Goal: Task Accomplishment & Management: Complete application form

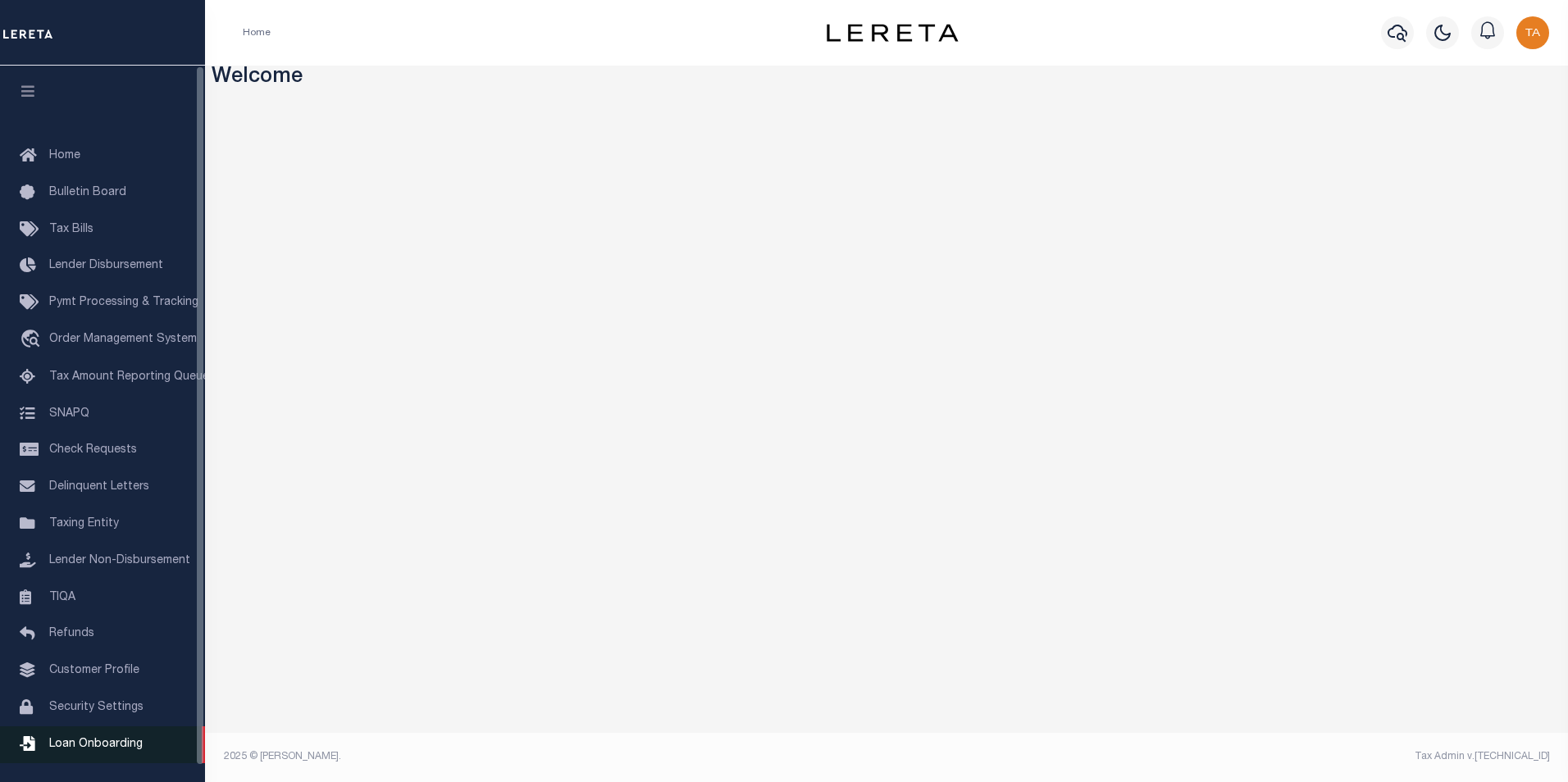
click at [92, 750] on span "Loan Onboarding" at bounding box center [96, 745] width 94 height 12
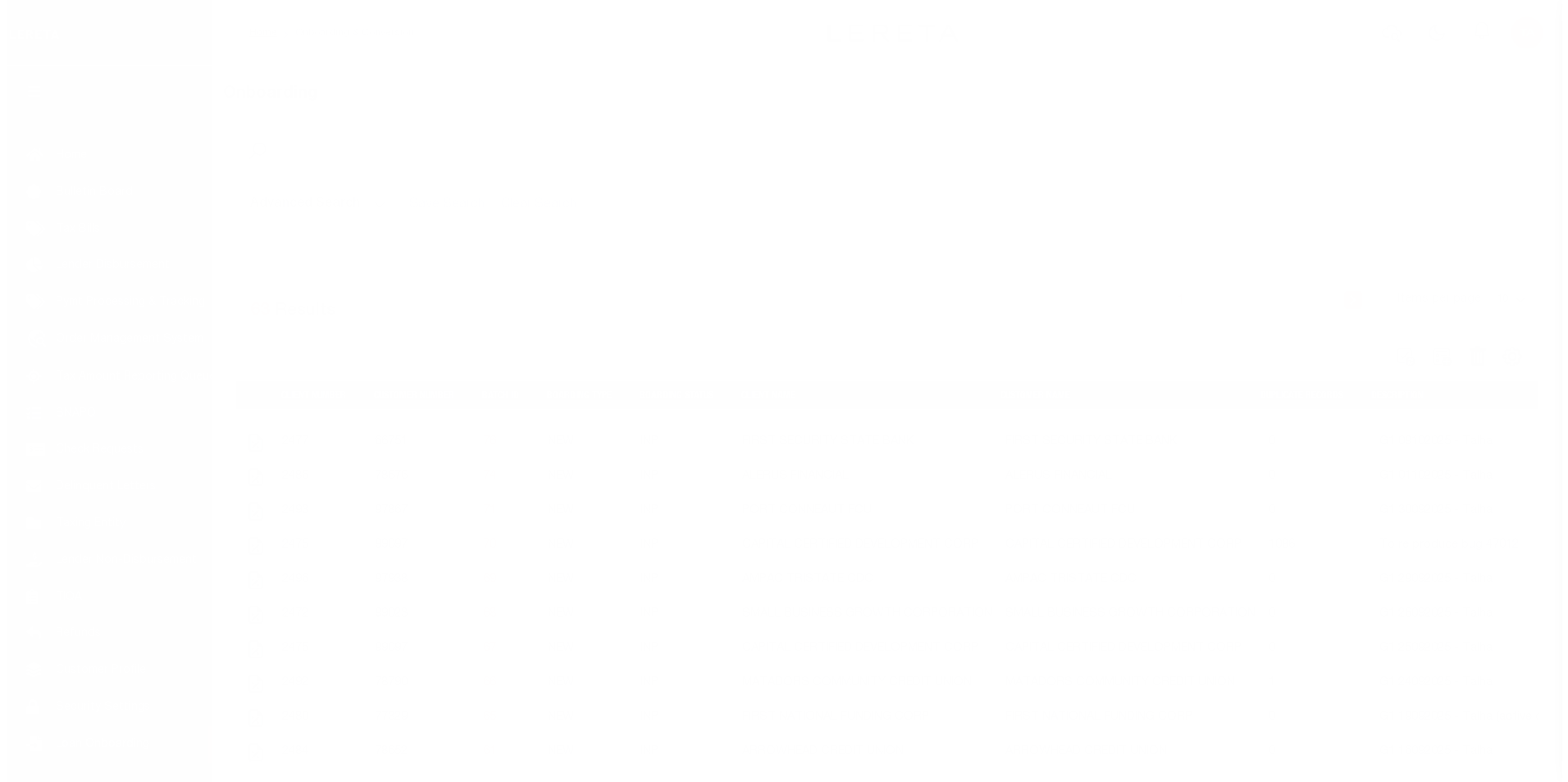
scroll to position [17, 0]
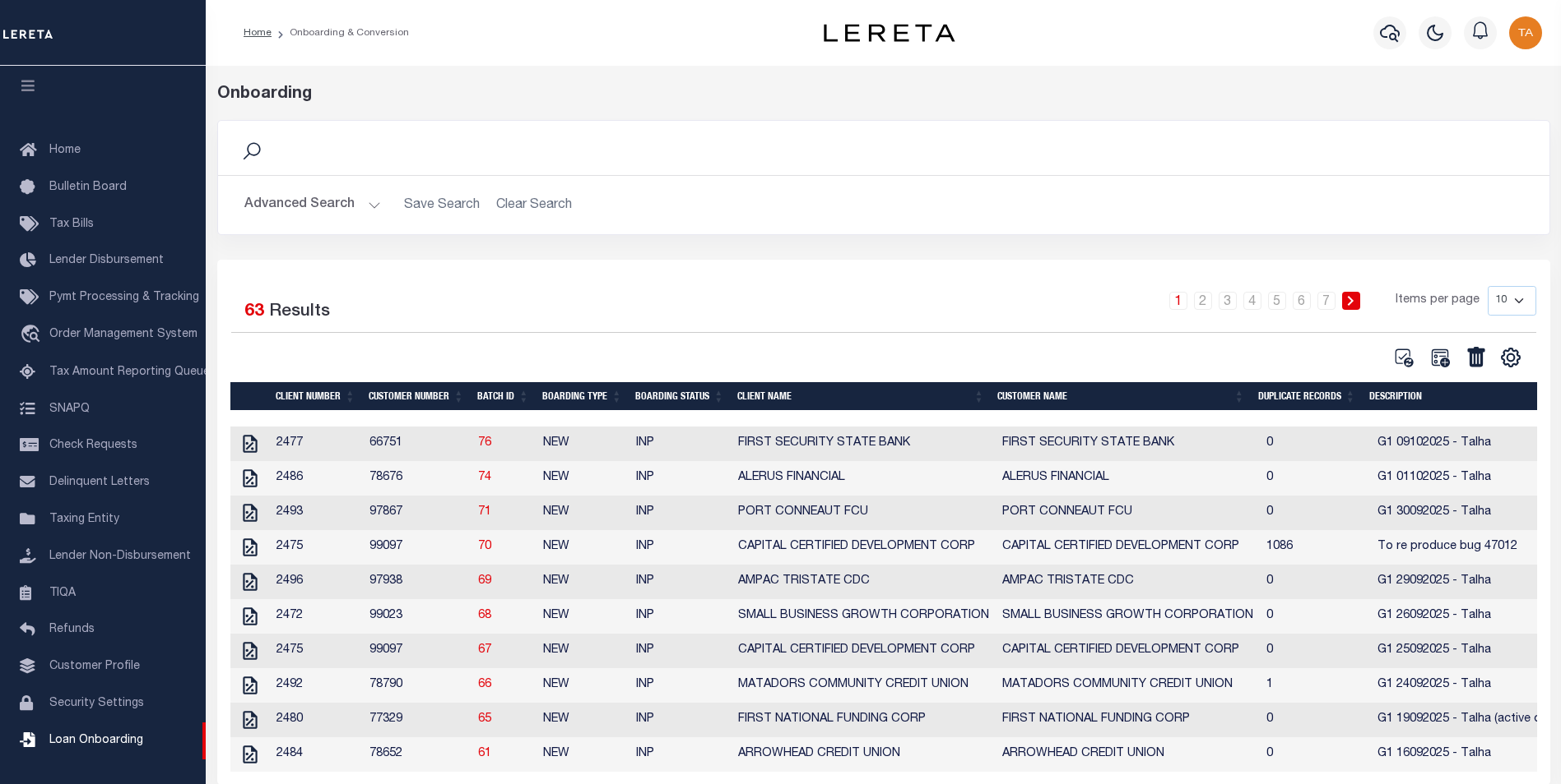
click at [354, 206] on button "Advanced Search" at bounding box center [313, 205] width 137 height 32
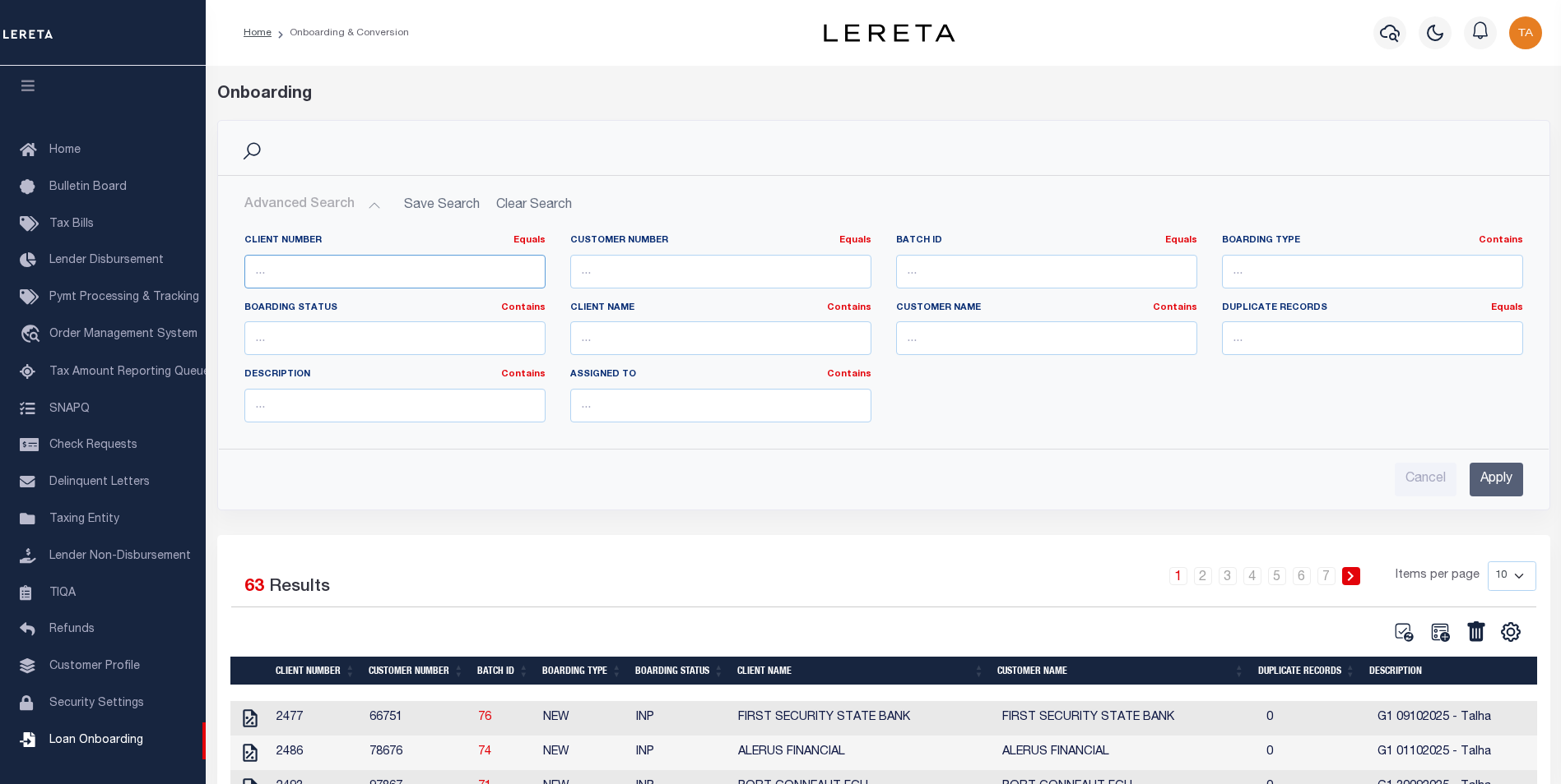
click at [335, 270] on input "number" at bounding box center [395, 272] width 301 height 34
paste input "66527"
type input "66527"
click at [1503, 477] on input "Apply" at bounding box center [1496, 479] width 53 height 34
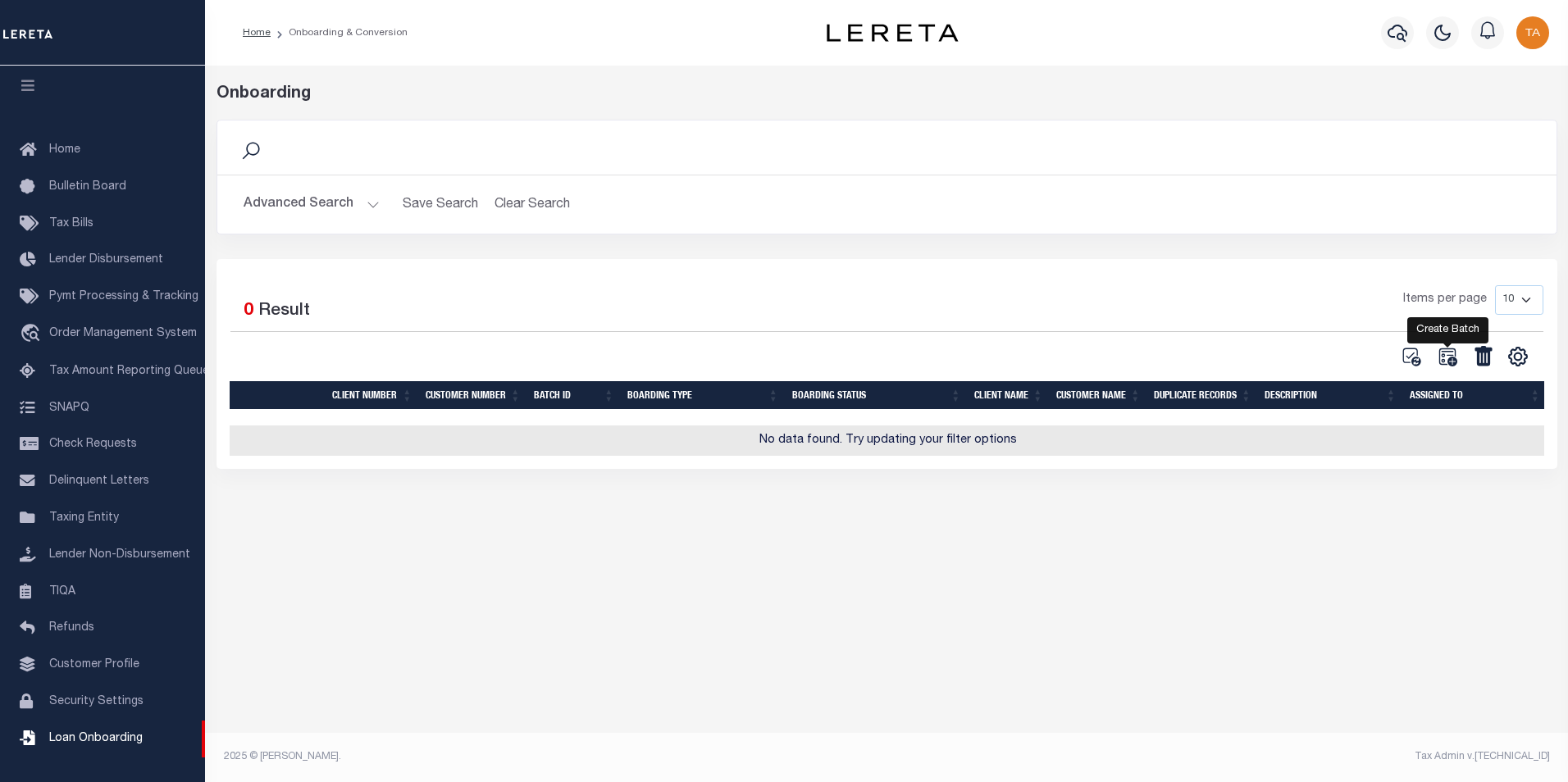
click at [1448, 364] on icon at bounding box center [1448, 357] width 18 height 18
select select
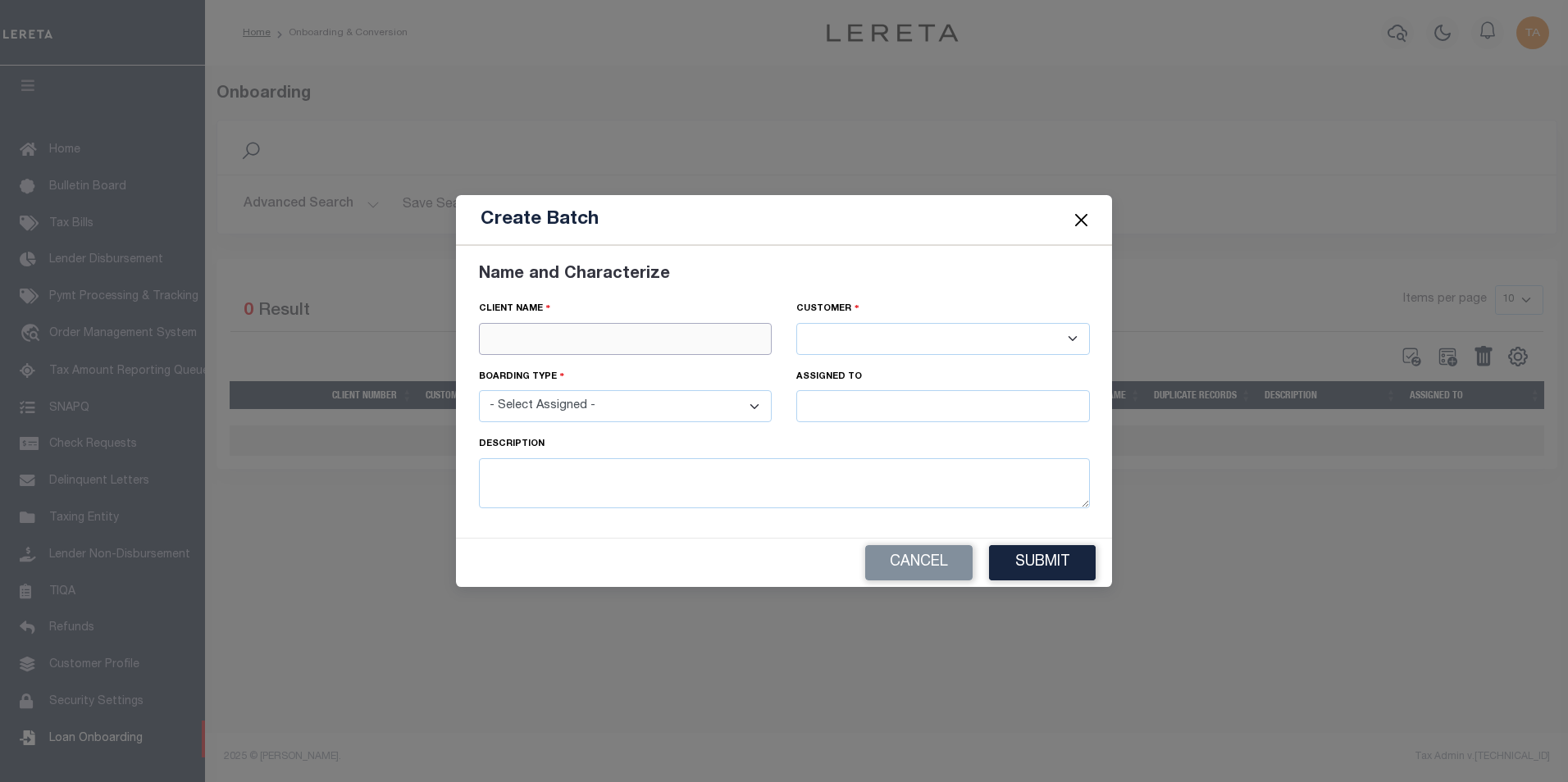
click at [656, 340] on input "text" at bounding box center [626, 339] width 294 height 32
paste input "COMMONWEALTH BUSINESS BANK DBA"
click at [660, 368] on div "COMMONWEALTH BUSINESS BANK DBA" at bounding box center [626, 368] width 292 height 27
type input "COMMONWEALTH BUSINESS BANK DBA"
click at [685, 424] on div "Boarding type - Select Assigned - NEW - New Loan REF - Refinance Loan CWF - Con…" at bounding box center [625, 401] width 319 height 67
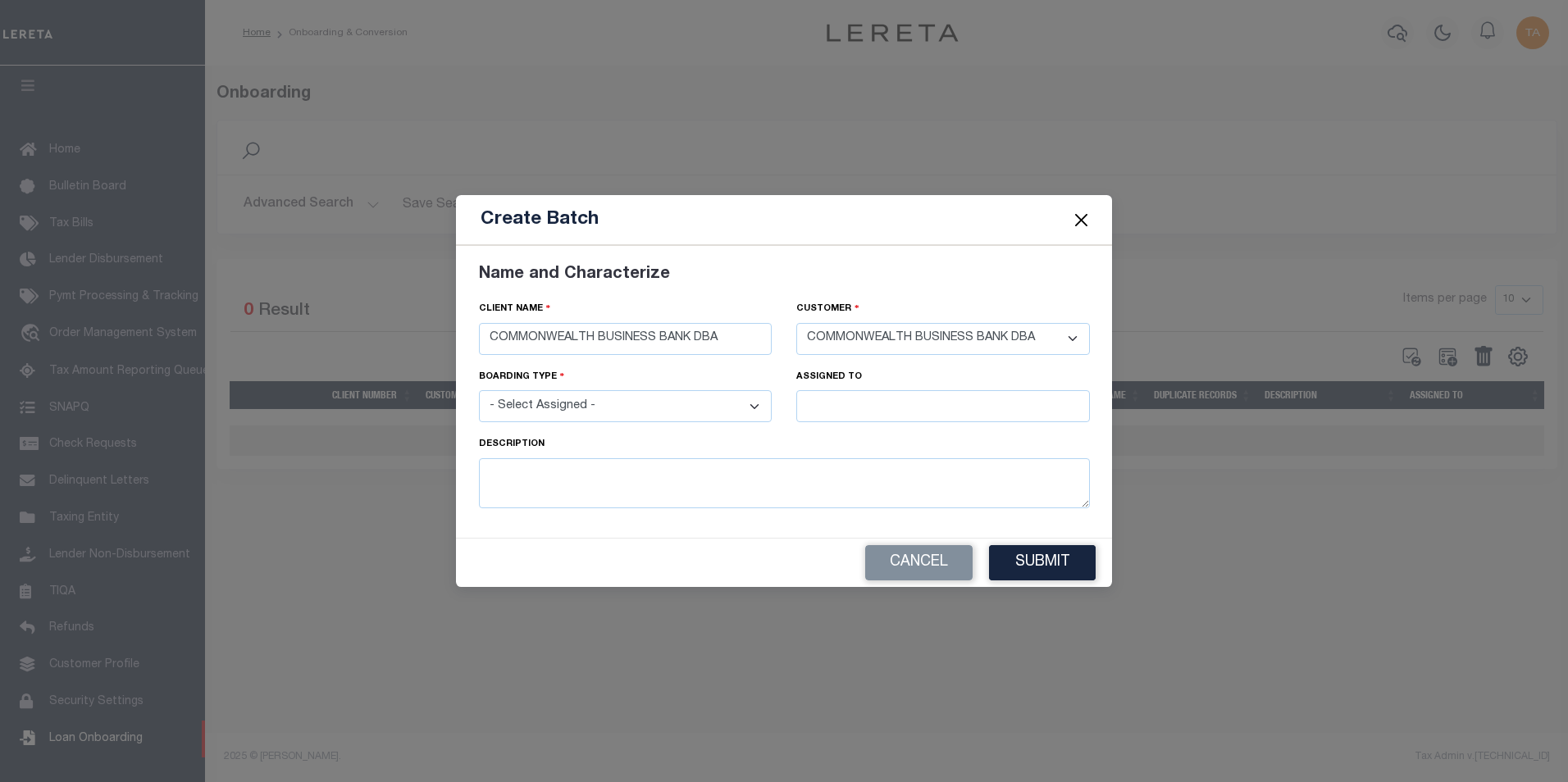
click at [691, 412] on select "- Select Assigned - NEW - New Loan REF - Refinance Loan CWF - Conversion with F…" at bounding box center [626, 406] width 294 height 32
click at [749, 409] on select "- Select Assigned - NEW - New Loan REF - Refinance Loan CWF - Conversion with F…" at bounding box center [626, 406] width 294 height 32
click at [742, 401] on select "- Select Assigned - NEW - New Loan REF - Refinance Loan CWF - Conversion with F…" at bounding box center [626, 406] width 294 height 32
select select "NEW"
click at [479, 391] on select "- Select Assigned - NEW - New Loan REF - Refinance Loan CWF - Conversion with F…" at bounding box center [626, 406] width 294 height 32
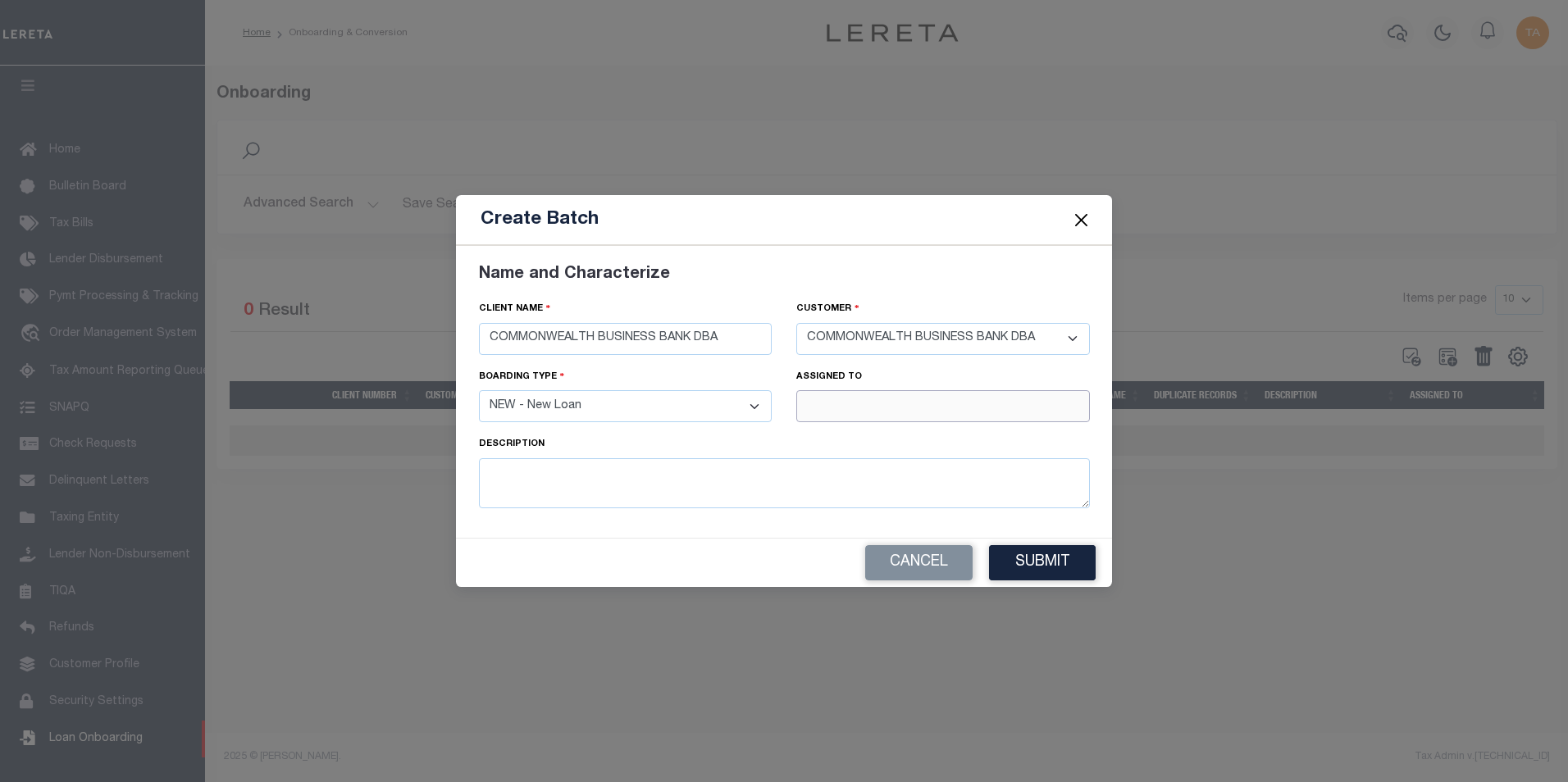
click at [820, 405] on input "text" at bounding box center [944, 406] width 294 height 32
type input "Talha Hafiz"
click at [862, 432] on div "Talha Hafiz" at bounding box center [943, 437] width 292 height 27
click at [591, 484] on textarea at bounding box center [785, 483] width 611 height 50
type textarea "G1 13102025 - Talha"
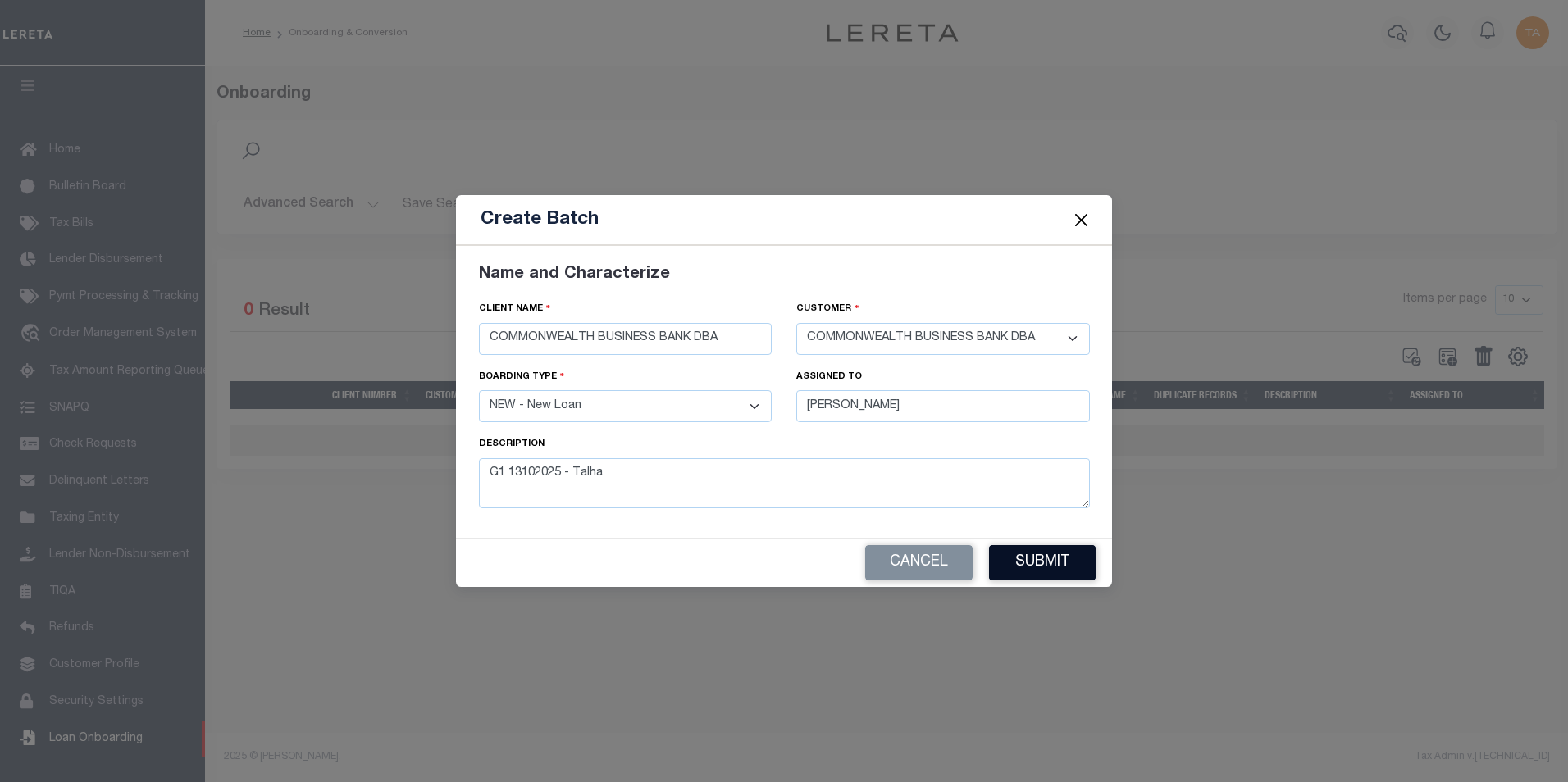
click at [1057, 565] on button "Submit" at bounding box center [1042, 563] width 107 height 36
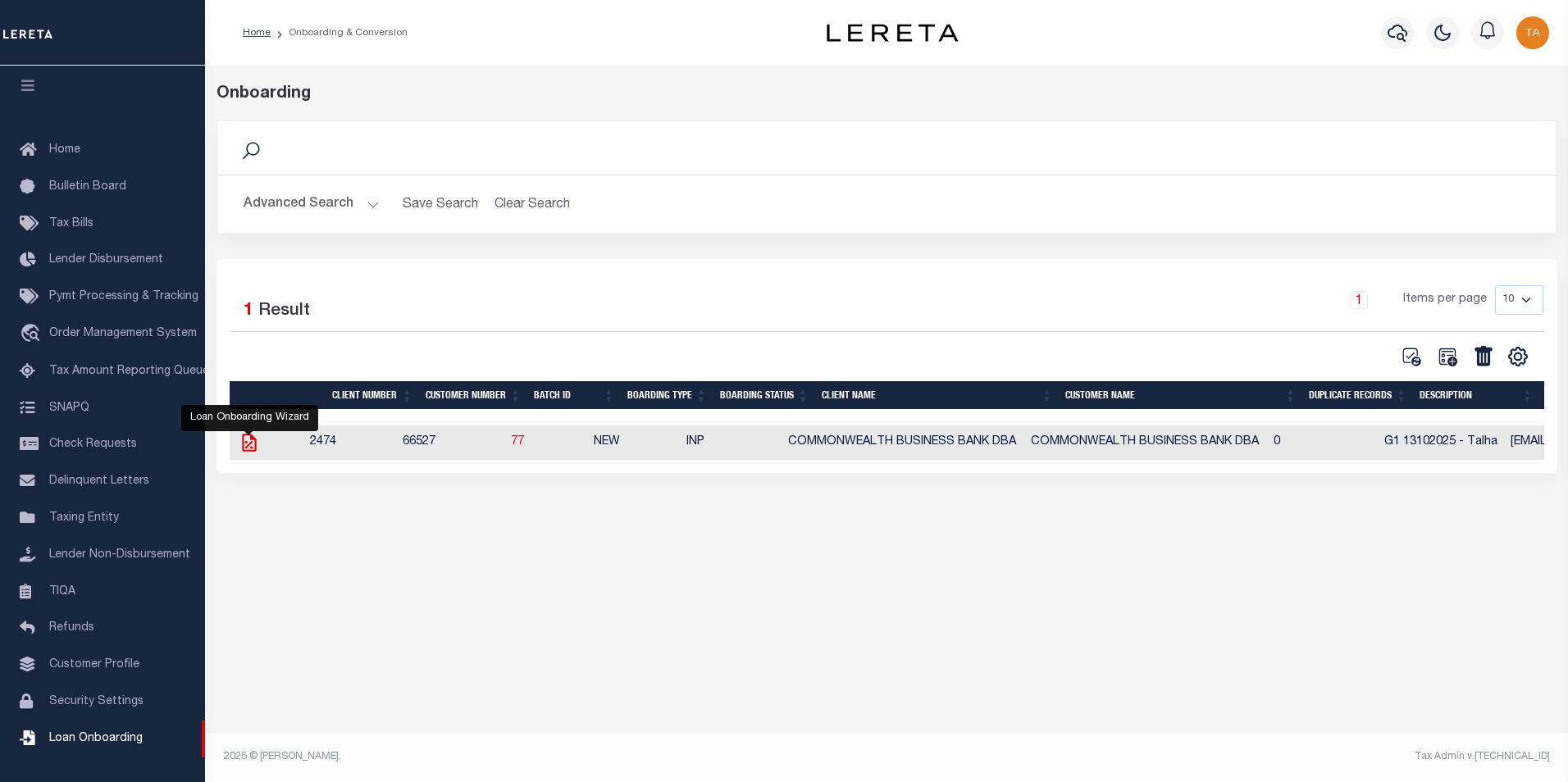
click at [242, 448] on icon at bounding box center [249, 443] width 22 height 22
